Goal: Transaction & Acquisition: Download file/media

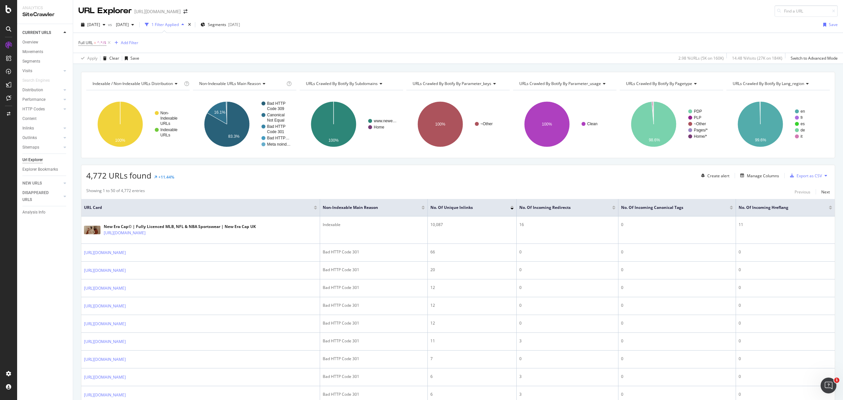
drag, startPoint x: 96, startPoint y: 44, endPoint x: 257, endPoint y: 103, distance: 171.6
click at [96, 44] on span "=" at bounding box center [95, 43] width 2 height 6
click at [256, 45] on div "Full URL = ^.*/$ Add Filter" at bounding box center [457, 43] width 759 height 20
click at [94, 42] on span "Full URL = ^.*/$" at bounding box center [92, 43] width 28 height 6
click at [84, 42] on div "Full URL" at bounding box center [121, 42] width 78 height 11
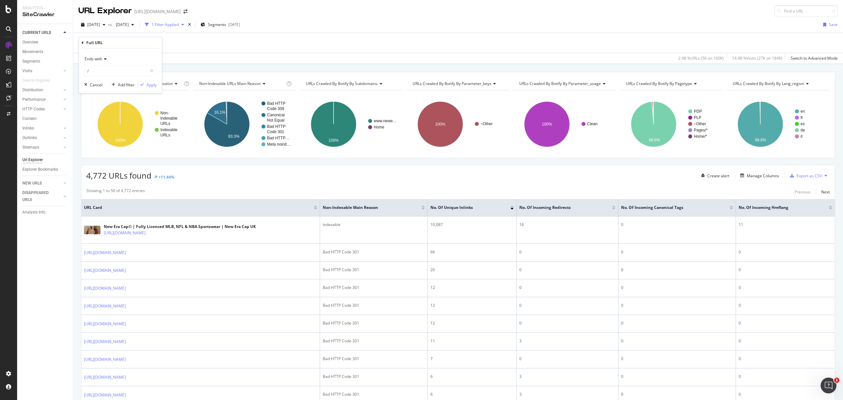
click at [82, 43] on icon at bounding box center [83, 43] width 2 height 4
click at [353, 174] on div "4,772 URLs found +11.44% Create alert Manage Columns Export as CSV" at bounding box center [457, 173] width 753 height 16
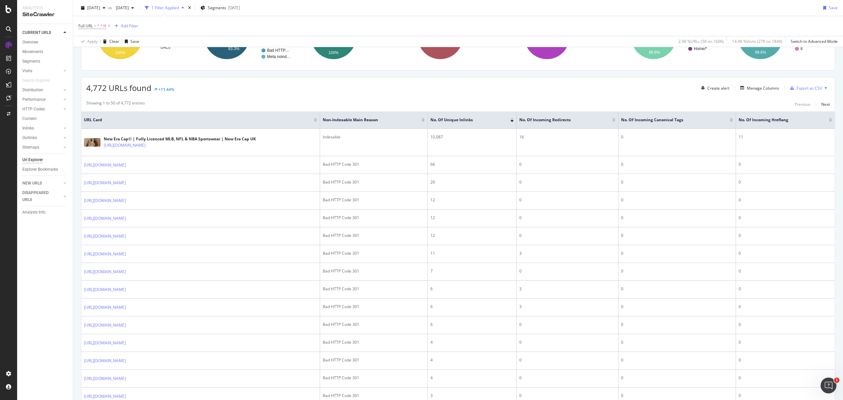
scroll to position [88, 0]
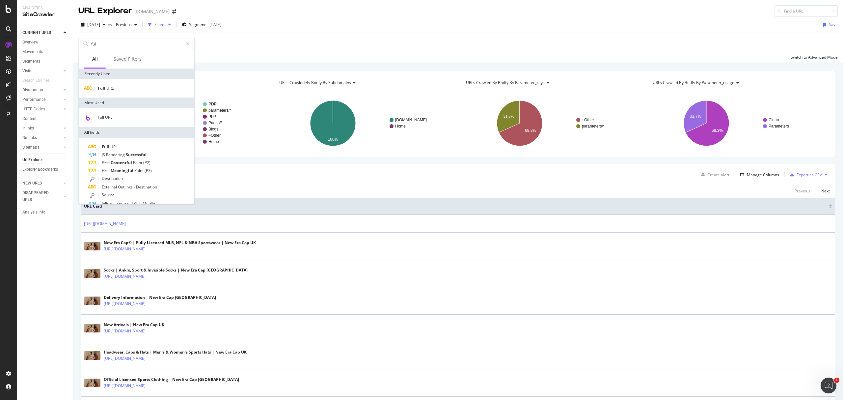
type input "ful"
drag, startPoint x: 108, startPoint y: 119, endPoint x: 118, endPoint y: 119, distance: 9.6
click at [108, 119] on span "Full URL" at bounding box center [105, 117] width 14 height 6
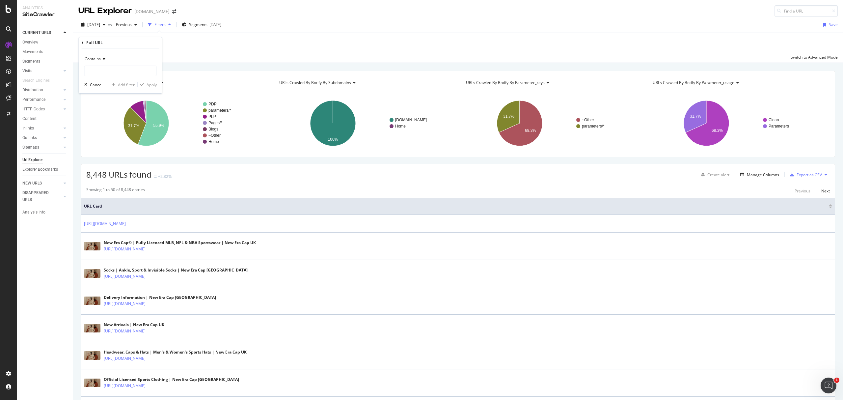
click at [100, 61] on span "Contains" at bounding box center [93, 59] width 16 height 6
click at [92, 44] on div "Add Filter" at bounding box center [95, 43] width 17 height 6
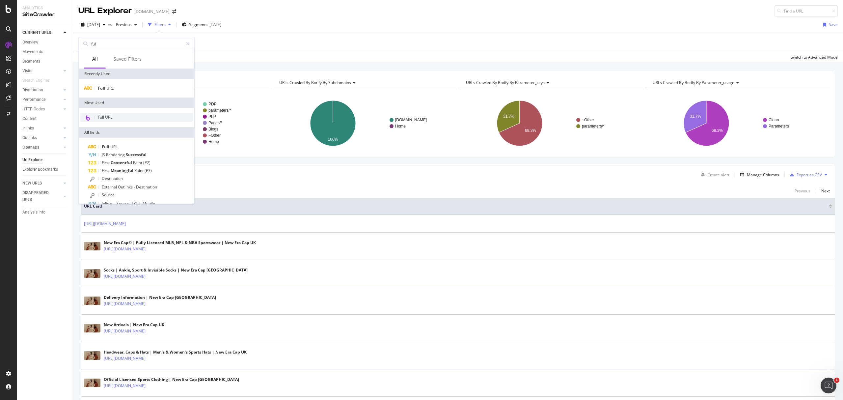
click at [110, 115] on span "Full URL" at bounding box center [105, 117] width 14 height 6
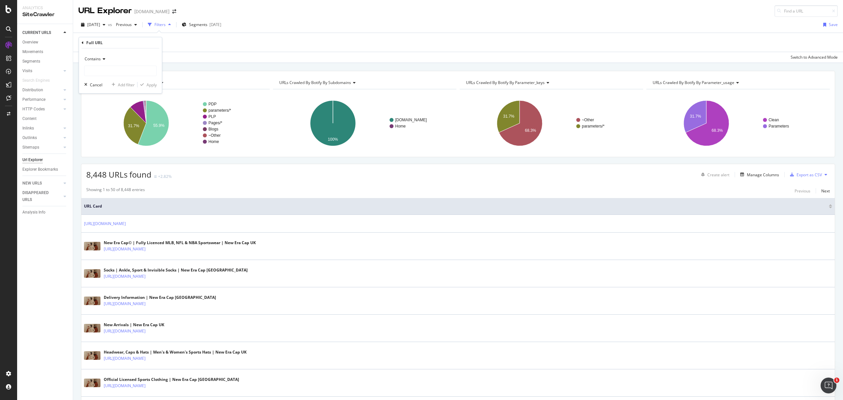
click at [99, 59] on span "Contains" at bounding box center [93, 59] width 16 height 6
click at [106, 107] on div "Ends with" at bounding box center [121, 106] width 70 height 9
click at [95, 72] on input "text" at bounding box center [121, 71] width 72 height 11
type input "/"
drag, startPoint x: 155, startPoint y: 79, endPoint x: 155, endPoint y: 84, distance: 4.6
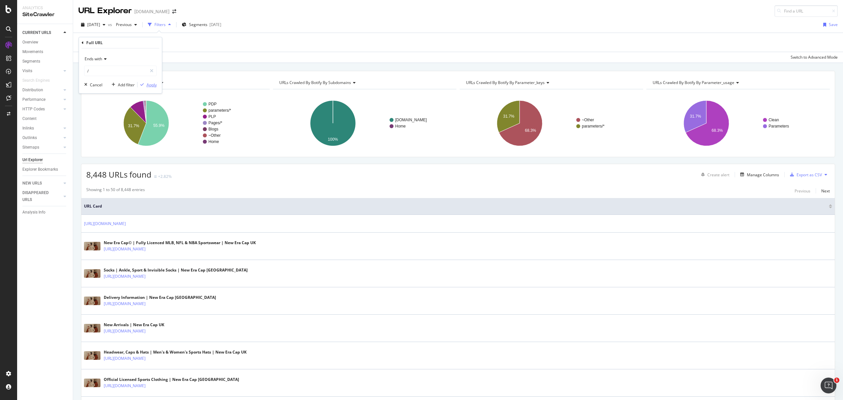
click at [155, 82] on div "Ends with / Cancel Add filter Apply" at bounding box center [120, 70] width 83 height 45
click at [155, 84] on div "Apply" at bounding box center [152, 85] width 10 height 6
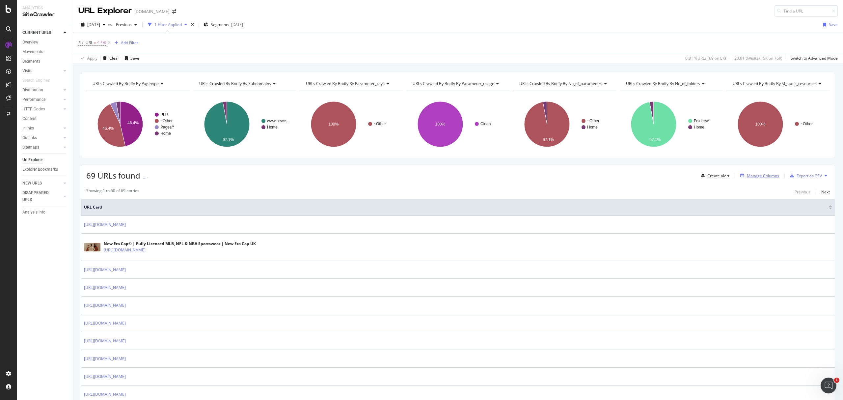
click at [751, 174] on div "Manage Columns" at bounding box center [763, 176] width 32 height 6
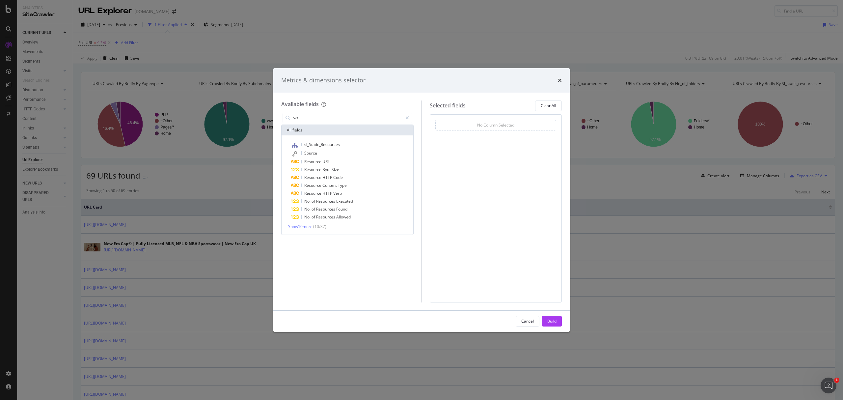
type input "w"
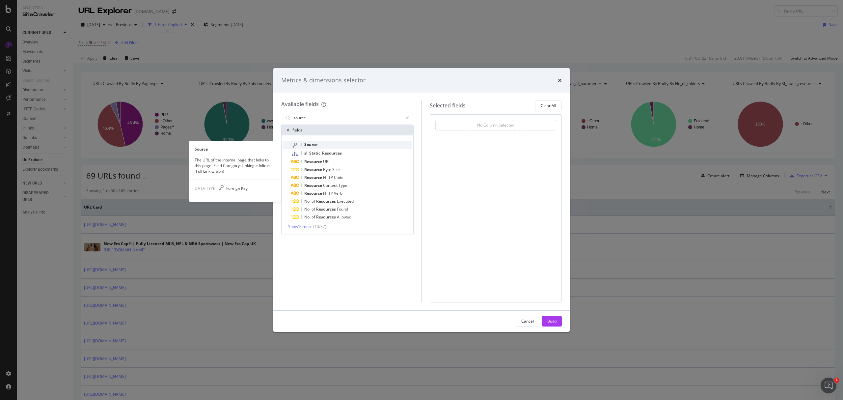
type input "source"
click at [338, 147] on div "Source" at bounding box center [351, 145] width 121 height 9
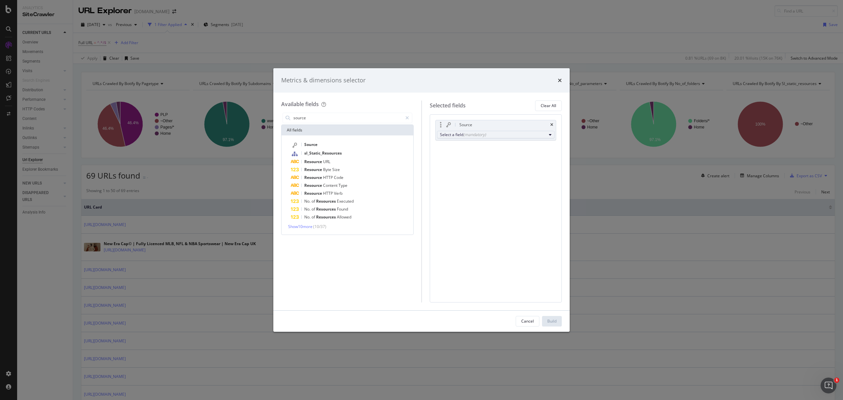
click at [473, 137] on div "(mandatory)" at bounding box center [474, 135] width 23 height 6
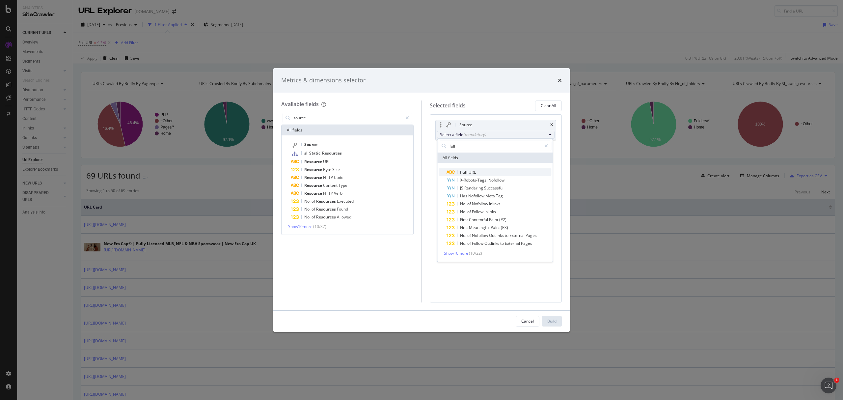
type input "full"
click at [476, 172] on span "Full URL" at bounding box center [499, 172] width 105 height 8
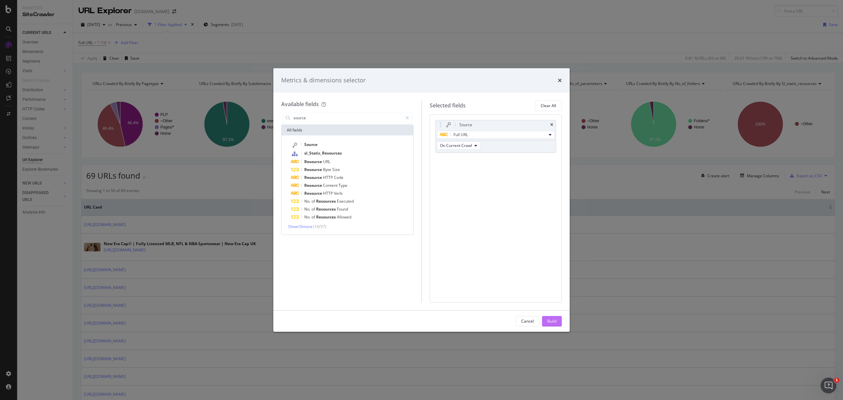
click at [550, 319] on div "Build" at bounding box center [551, 321] width 9 height 6
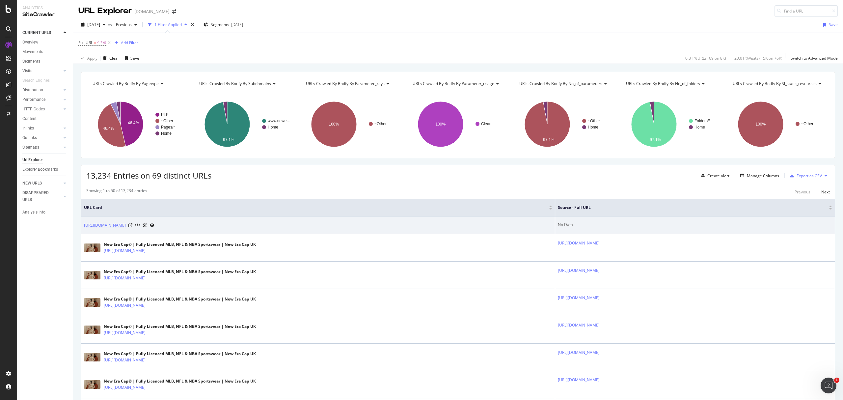
drag, startPoint x: 77, startPoint y: 227, endPoint x: 124, endPoint y: 224, distance: 46.8
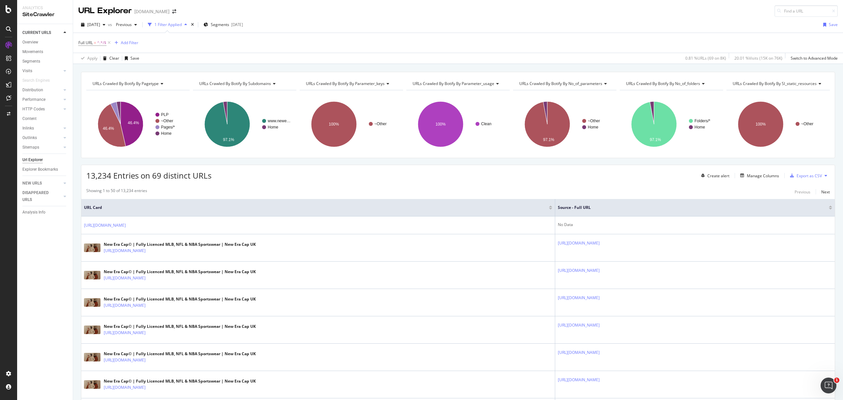
click at [58, 238] on div "CURRENT URLS Overview Movements Segments Visits Analysis Orphan URLs Search Eng…" at bounding box center [45, 212] width 56 height 376
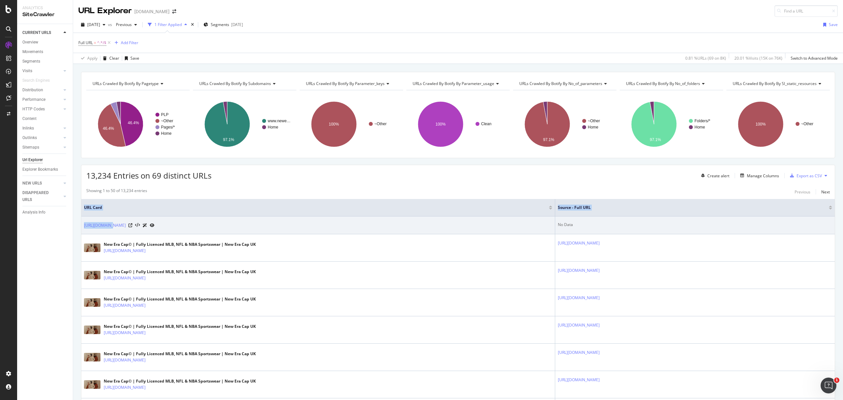
drag, startPoint x: 82, startPoint y: 229, endPoint x: 117, endPoint y: 231, distance: 35.3
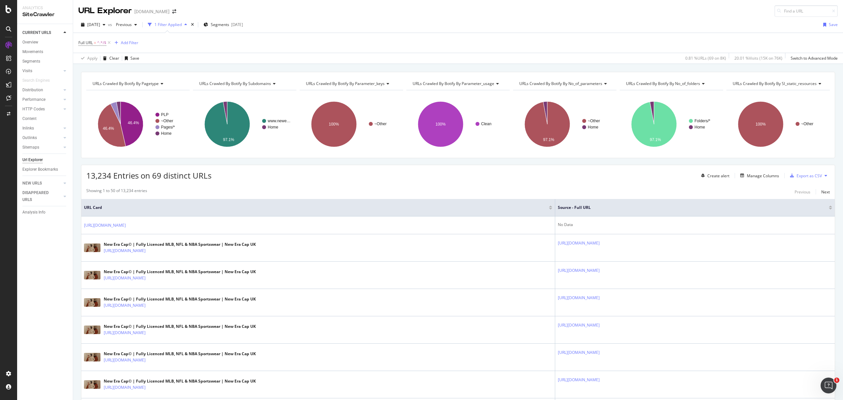
click at [30, 255] on div "CURRENT URLS Overview Movements Segments Visits Analysis Orphan URLs Search Eng…" at bounding box center [45, 212] width 56 height 376
click at [131, 42] on div "Add Filter" at bounding box center [129, 43] width 17 height 6
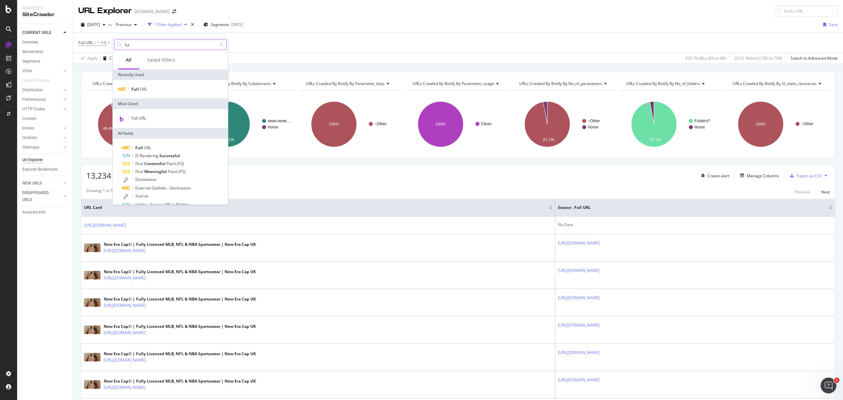
click at [169, 45] on input "ful" at bounding box center [170, 45] width 93 height 10
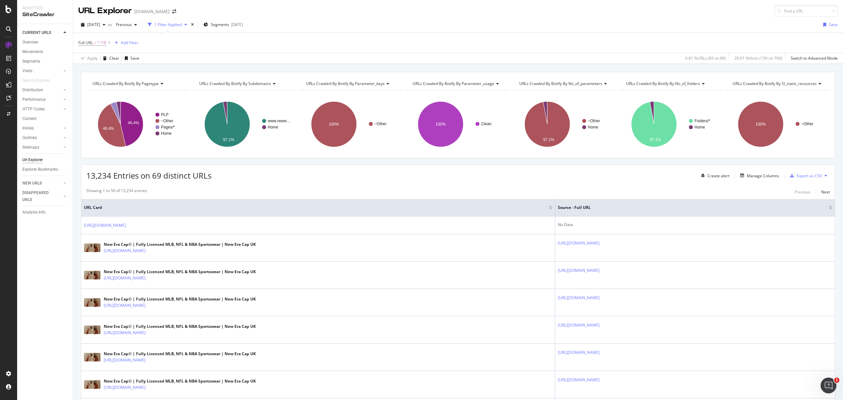
click at [277, 47] on div "Full URL = ^.*/$ Add Filter" at bounding box center [457, 43] width 759 height 20
click at [133, 43] on div "Add Filter" at bounding box center [129, 43] width 17 height 6
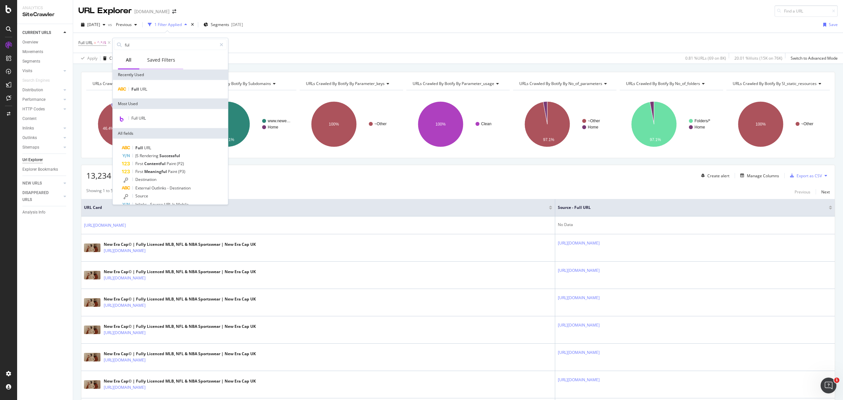
type input "y"
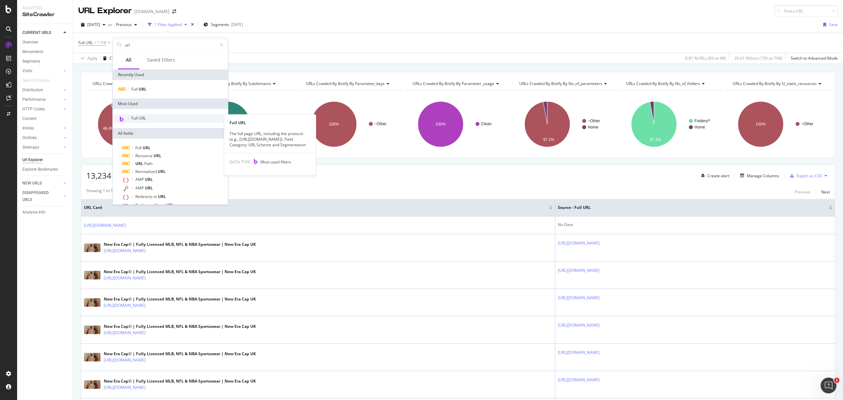
type input "url"
click at [149, 122] on div "Full URL" at bounding box center [170, 118] width 113 height 9
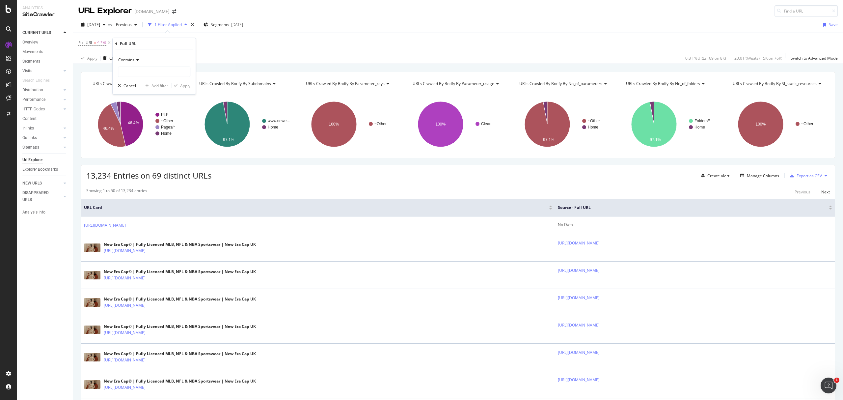
click at [137, 58] on icon at bounding box center [136, 60] width 5 height 4
click at [150, 85] on div "Not equal to" at bounding box center [155, 82] width 70 height 9
click at [143, 73] on input "text" at bounding box center [154, 72] width 72 height 11
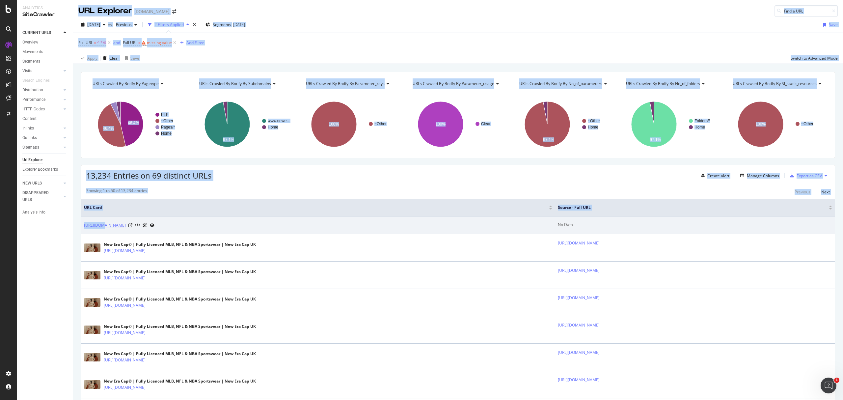
drag, startPoint x: 72, startPoint y: 228, endPoint x: 101, endPoint y: 228, distance: 29.6
click at [101, 228] on div "Analytics SiteCrawler CURRENT URLS Overview Movements Segments Visits Analysis …" at bounding box center [430, 200] width 826 height 400
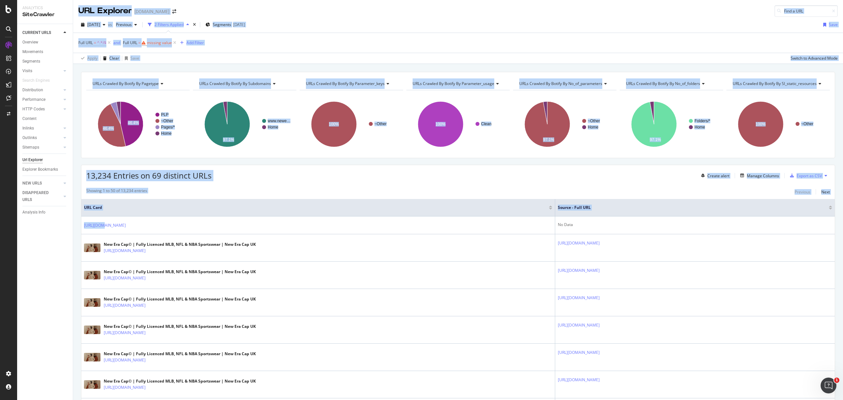
click at [67, 232] on div "CURRENT URLS Overview Movements Segments Visits Analysis Orphan URLs Search Eng…" at bounding box center [45, 212] width 56 height 376
click at [59, 256] on div "CURRENT URLS Overview Movements Segments Visits Analysis Orphan URLs Search Eng…" at bounding box center [45, 212] width 56 height 376
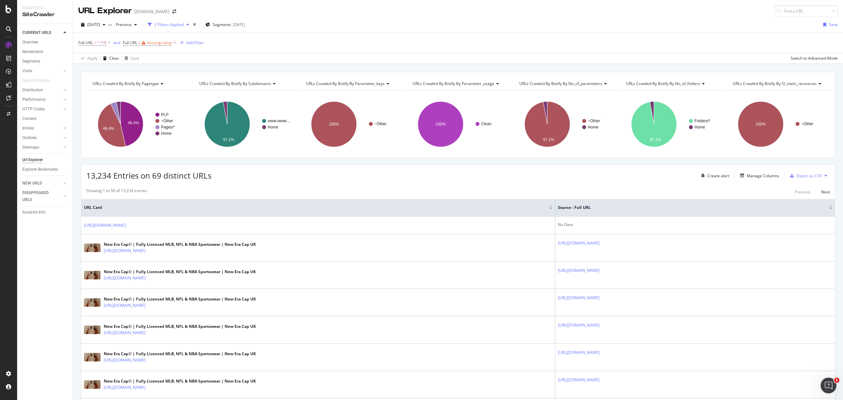
click at [21, 243] on div "CURRENT URLS Overview Movements Segments Visits Analysis Orphan URLs Search Eng…" at bounding box center [45, 212] width 56 height 376
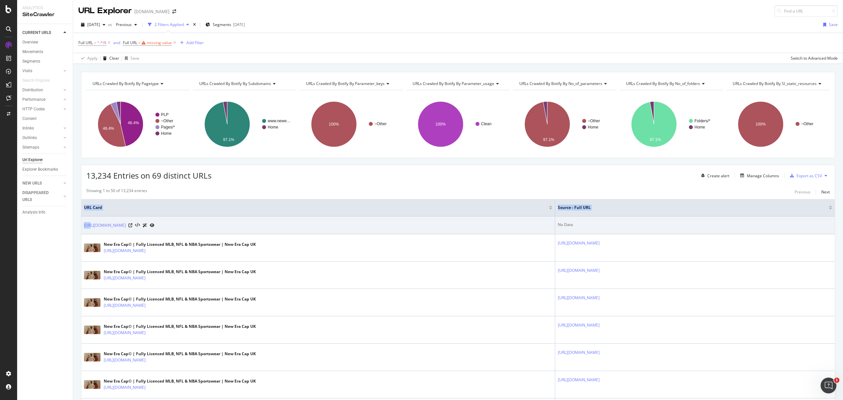
drag, startPoint x: 80, startPoint y: 230, endPoint x: 89, endPoint y: 230, distance: 8.3
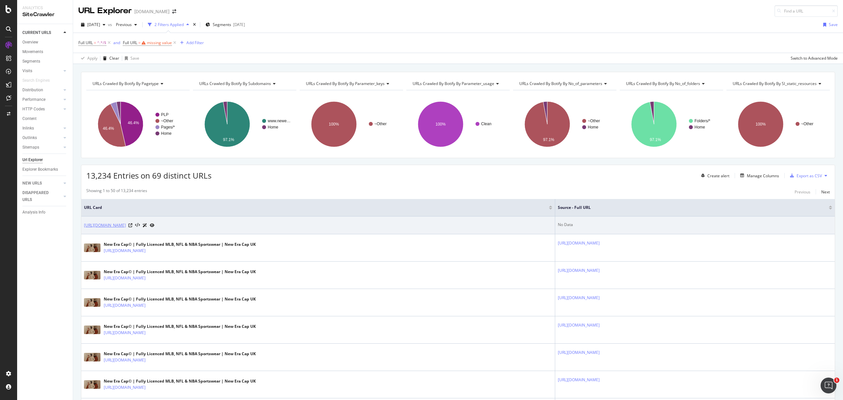
drag, startPoint x: 82, startPoint y: 228, endPoint x: 138, endPoint y: 229, distance: 55.7
click at [138, 229] on td "[URL][DOMAIN_NAME]" at bounding box center [318, 225] width 474 height 18
copy link "[URL][DOMAIN_NAME]"
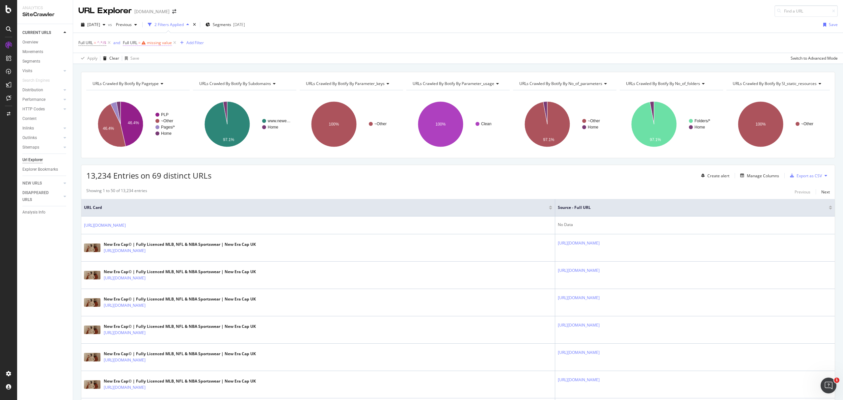
click at [164, 45] on div "missing value" at bounding box center [159, 43] width 25 height 6
click at [144, 61] on div "Contains" at bounding box center [165, 59] width 72 height 11
click at [155, 81] on div "Not equal to" at bounding box center [166, 81] width 70 height 9
click at [157, 72] on input "text" at bounding box center [165, 71] width 72 height 11
paste input "[URL][DOMAIN_NAME]"
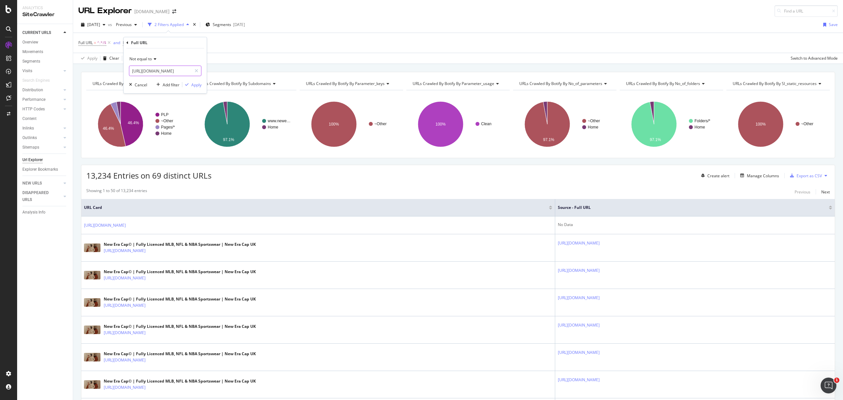
type input "[URL][DOMAIN_NAME]"
click at [202, 86] on div "Not equal to [URL][DOMAIN_NAME] Cancel Add filter Apply" at bounding box center [165, 70] width 83 height 45
click at [200, 83] on div "Apply" at bounding box center [196, 85] width 10 height 6
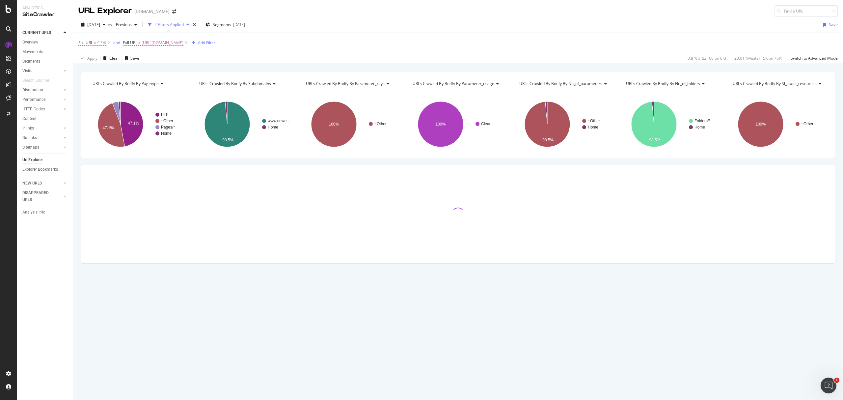
click at [598, 279] on div "URLs Crawled By Botify By pagetype Chart (by Value) Table Expand Export as CSV …" at bounding box center [458, 179] width 770 height 215
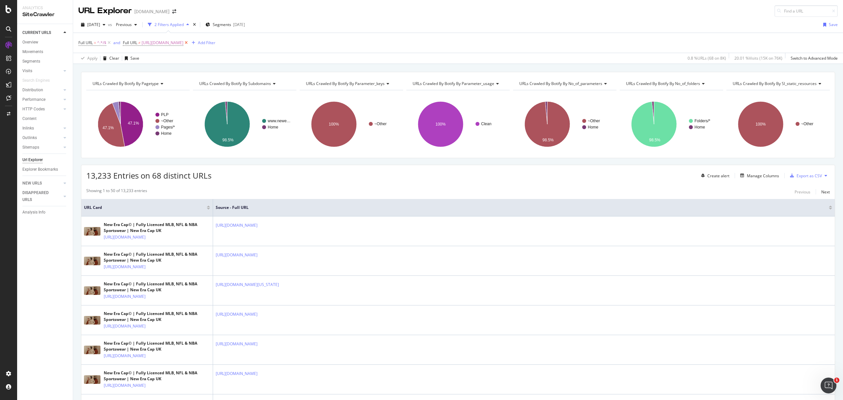
click at [189, 44] on icon at bounding box center [186, 43] width 6 height 7
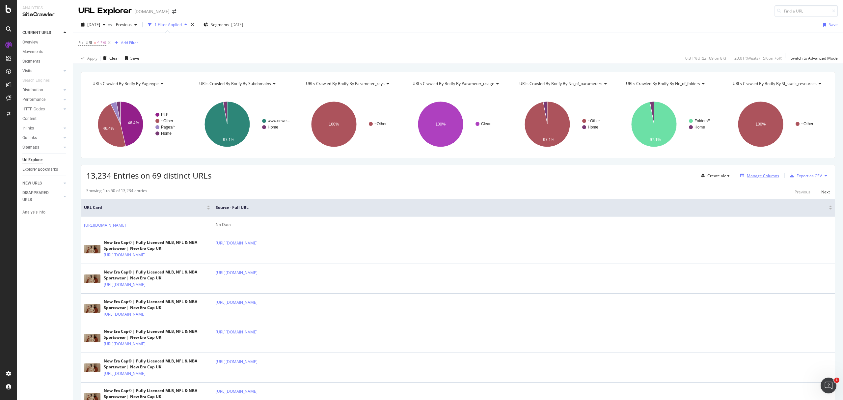
click at [747, 176] on div "Manage Columns" at bounding box center [763, 176] width 32 height 6
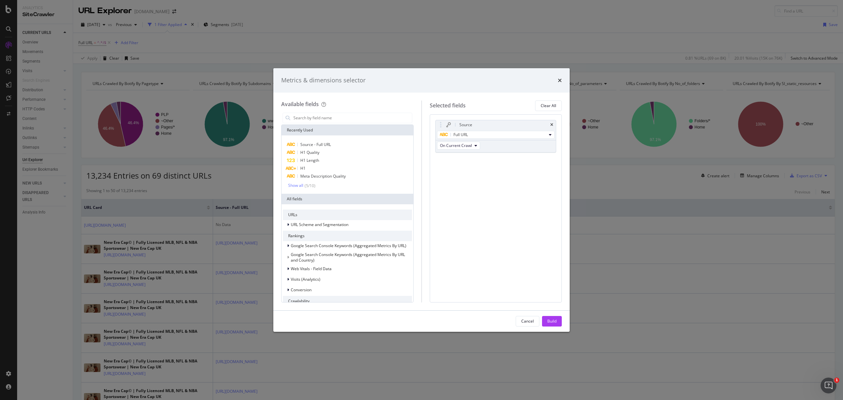
click at [558, 83] on div "times" at bounding box center [560, 80] width 4 height 9
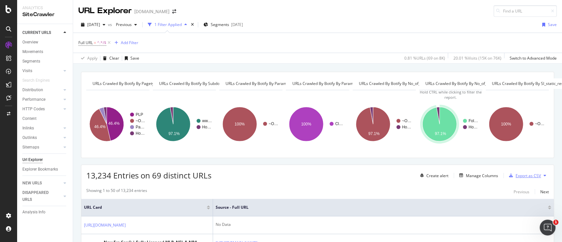
click at [525, 176] on div "Export as CSV" at bounding box center [528, 176] width 25 height 6
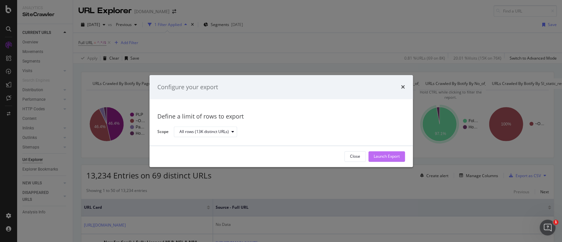
click at [384, 157] on div "Launch Export" at bounding box center [387, 157] width 26 height 6
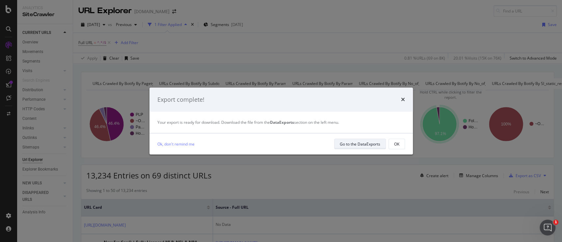
click at [359, 145] on div "Go to the DataExports" at bounding box center [360, 144] width 41 height 6
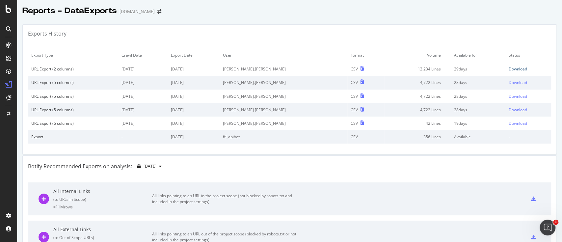
click at [508, 70] on div "Download" at bounding box center [517, 69] width 18 height 6
